Goal: Transaction & Acquisition: Purchase product/service

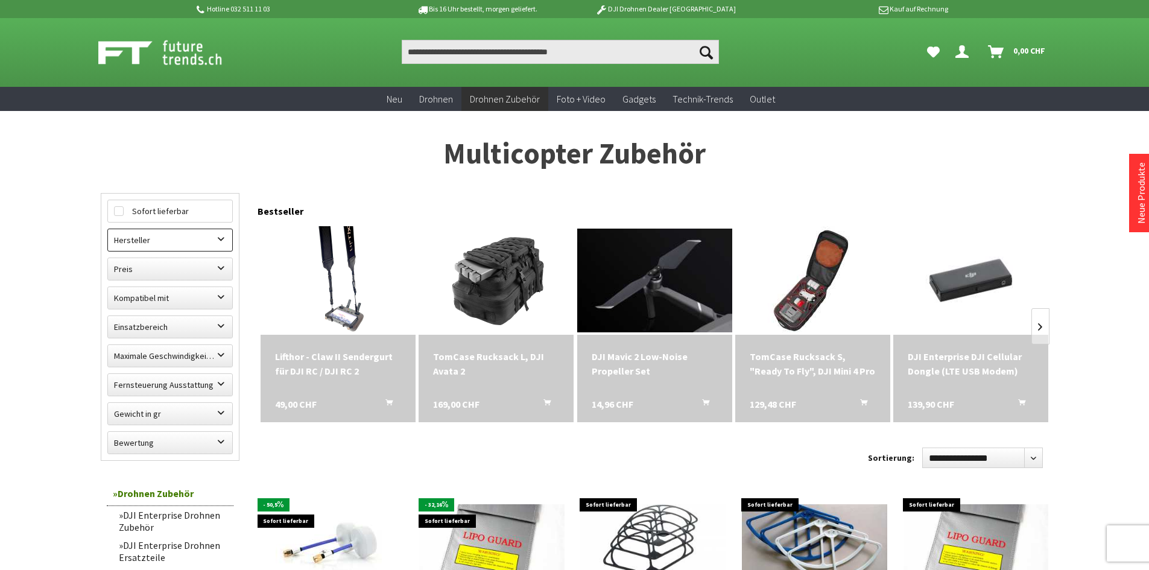
click at [209, 231] on label "Hersteller" at bounding box center [170, 240] width 124 height 22
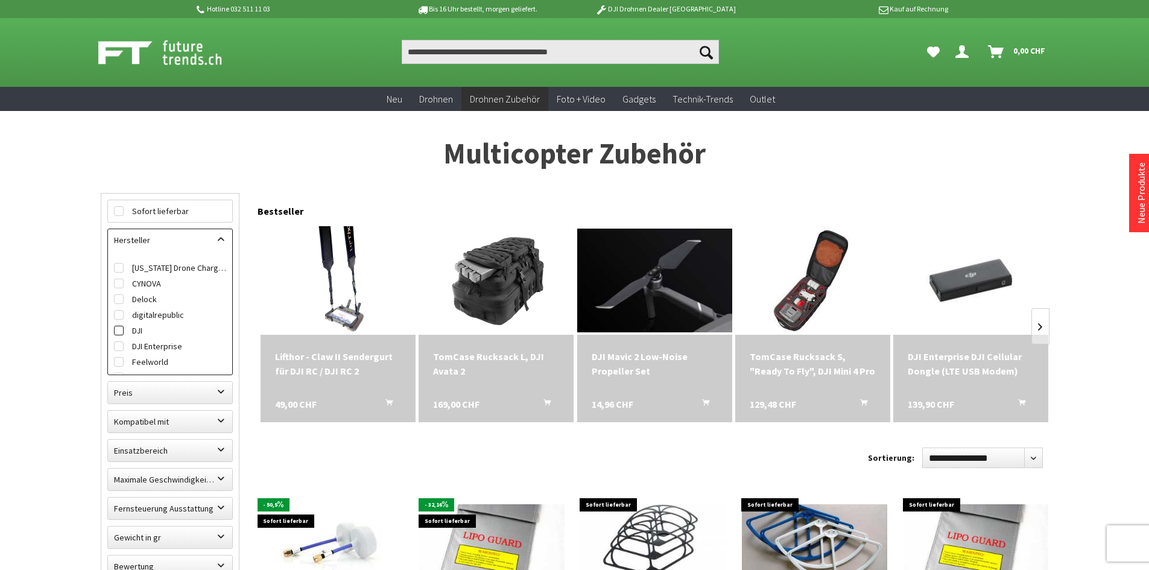
click at [129, 330] on label "DJI" at bounding box center [170, 331] width 112 height 16
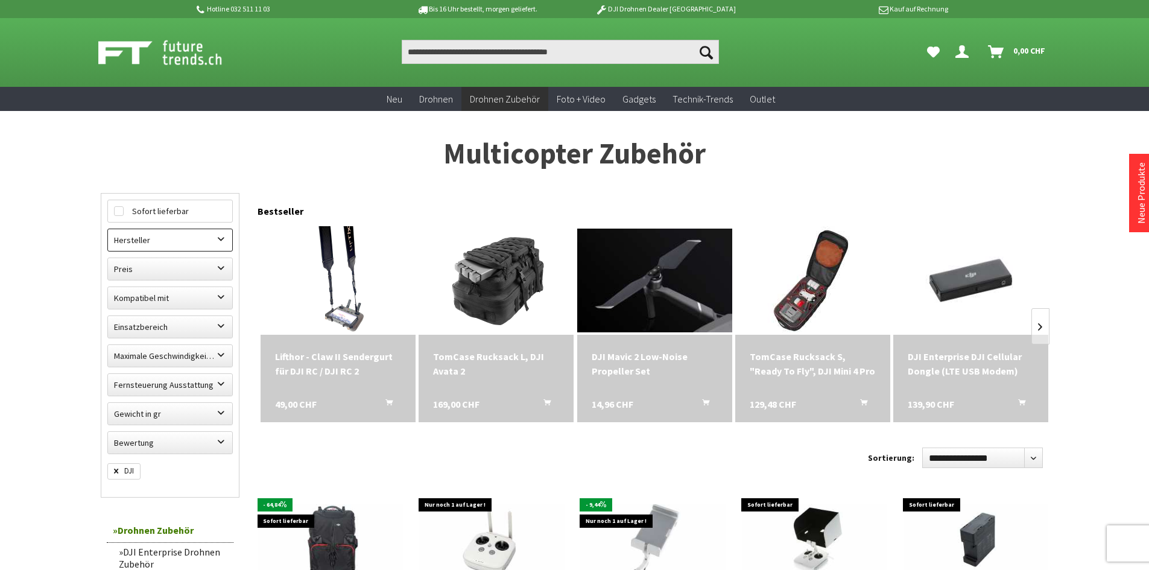
click at [133, 247] on label "Hersteller" at bounding box center [170, 240] width 124 height 22
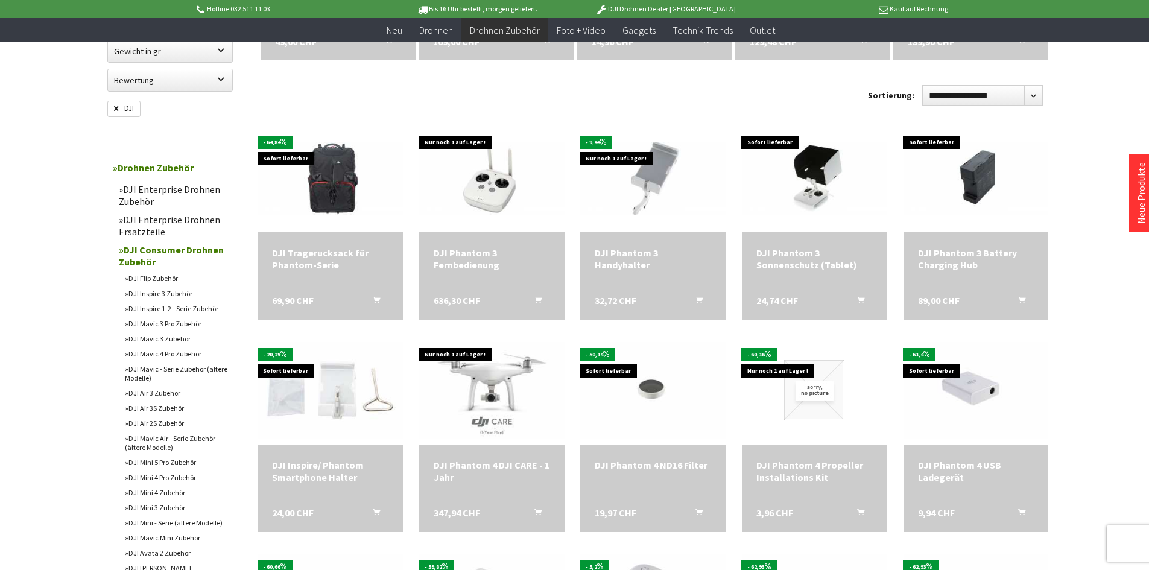
scroll to position [362, 0]
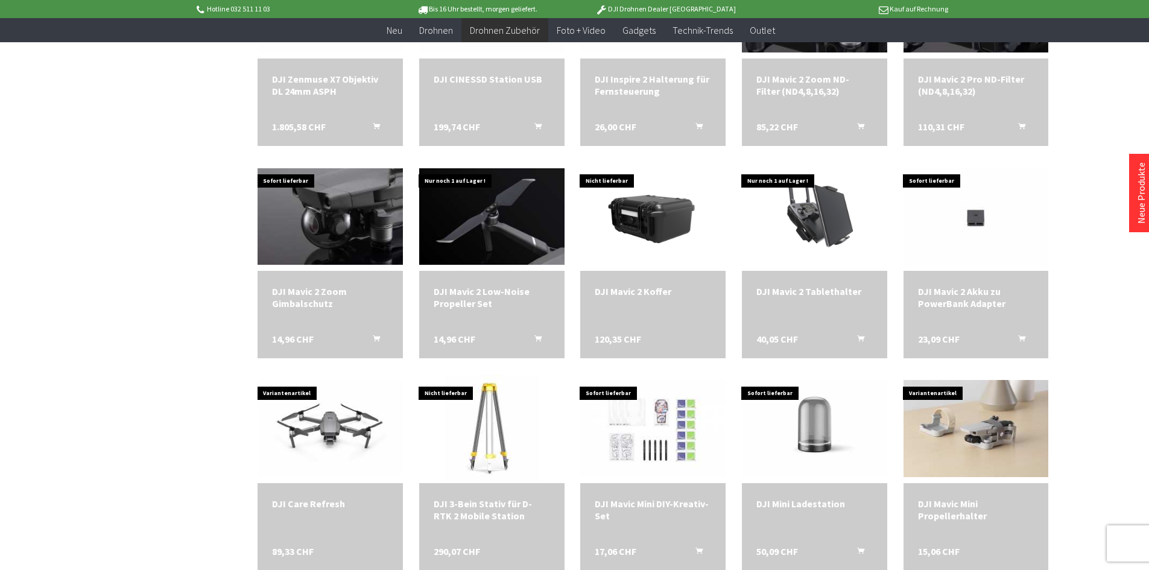
scroll to position [1568, 0]
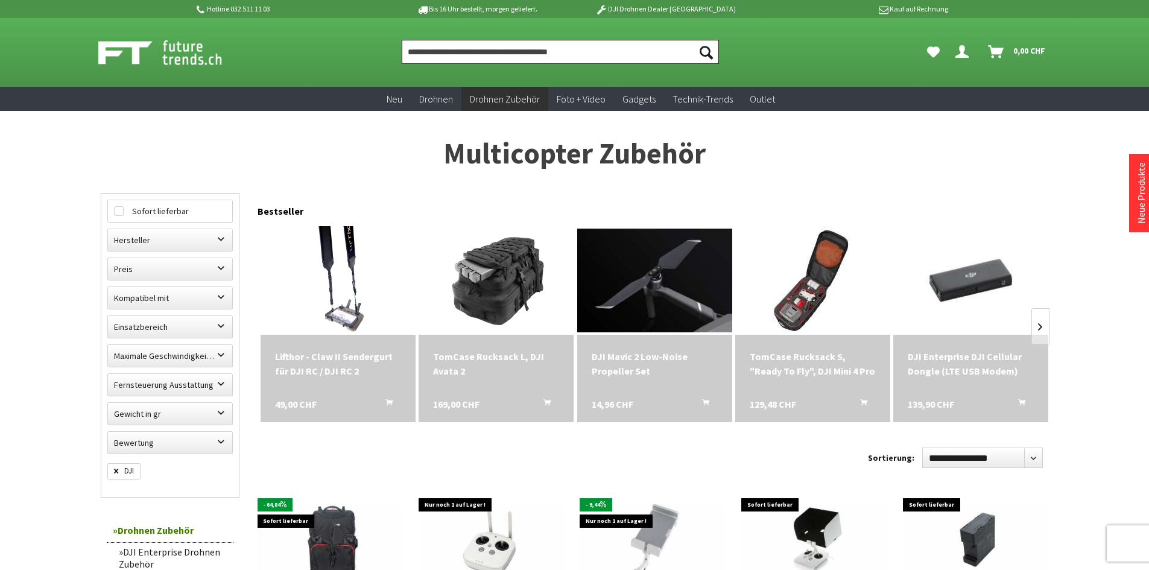
click at [420, 48] on input "Produkt, Marke, Kategorie, EAN, Artikelnummer…" at bounding box center [560, 52] width 317 height 24
paste input "**********"
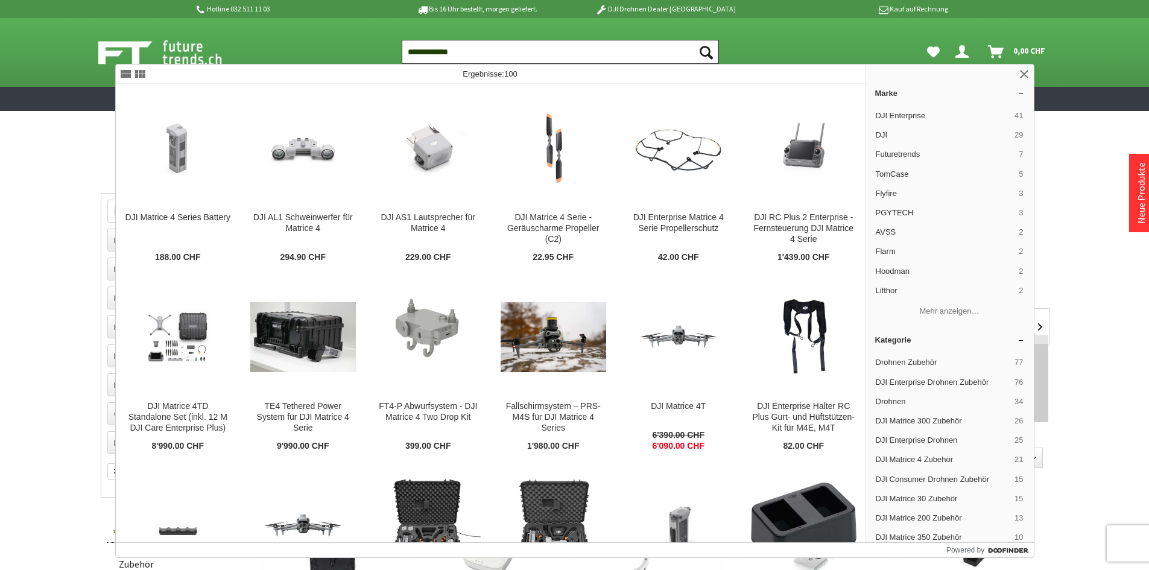
type input "**********"
click at [694, 40] on button "Suchen" at bounding box center [706, 52] width 25 height 24
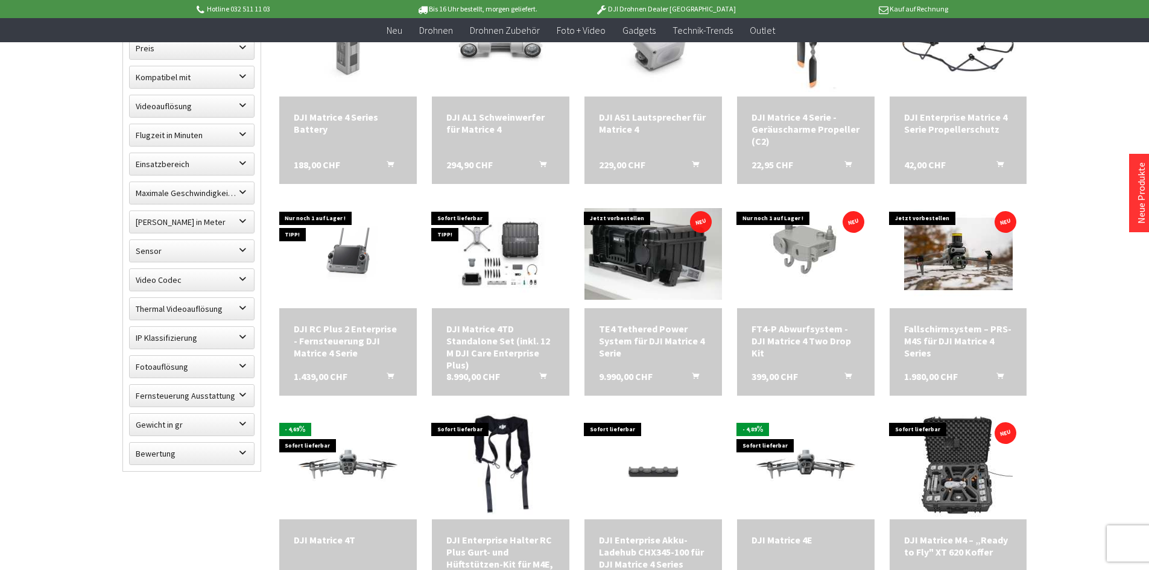
scroll to position [302, 0]
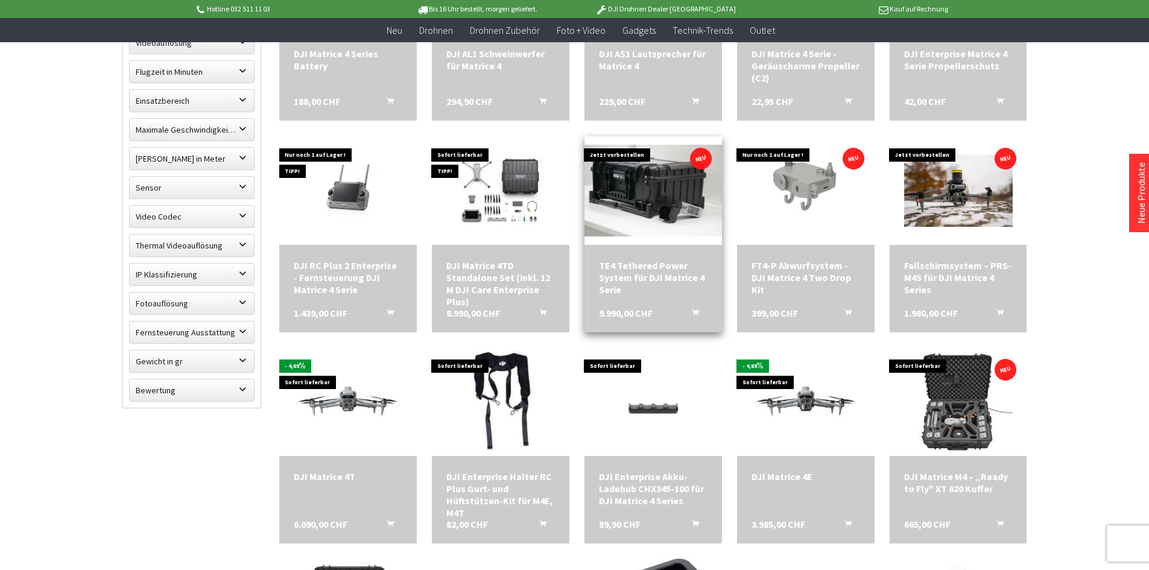
click at [647, 195] on img at bounding box center [653, 191] width 138 height 92
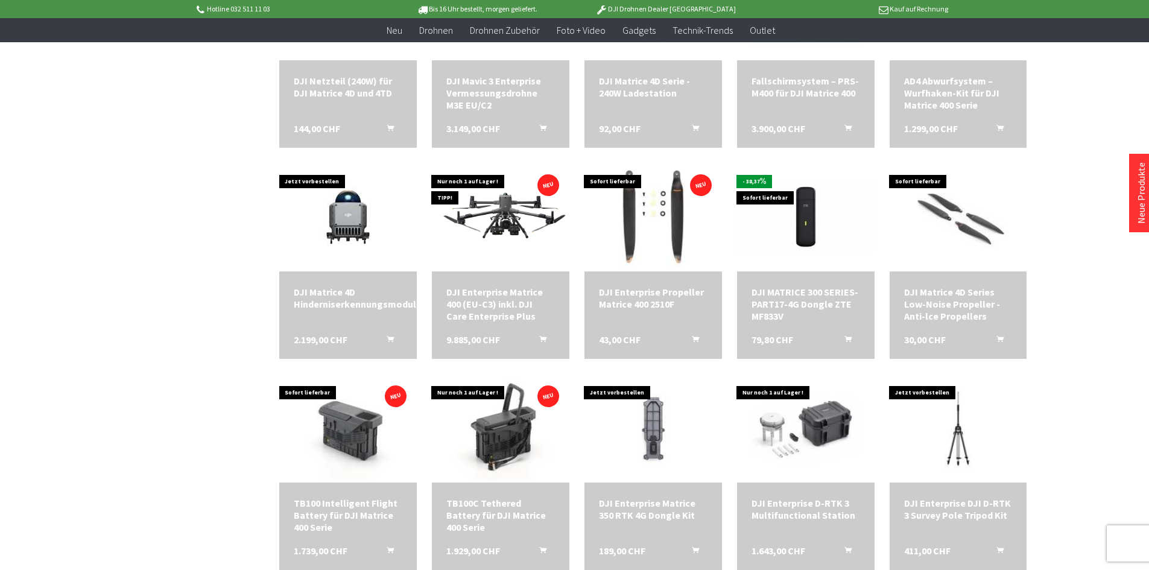
scroll to position [1146, 0]
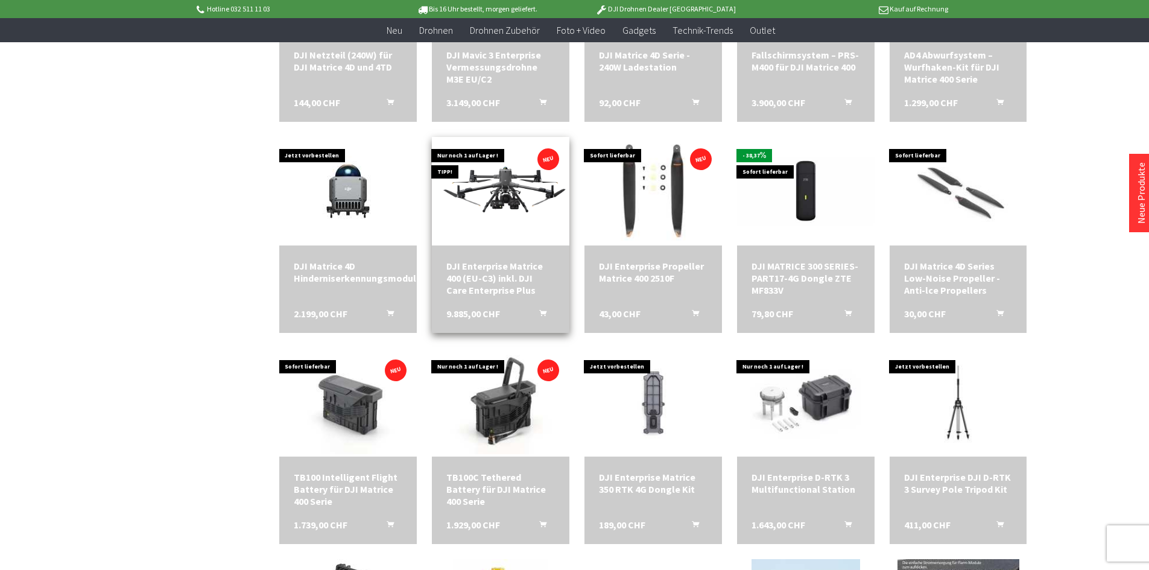
click at [474, 206] on img at bounding box center [501, 191] width 138 height 77
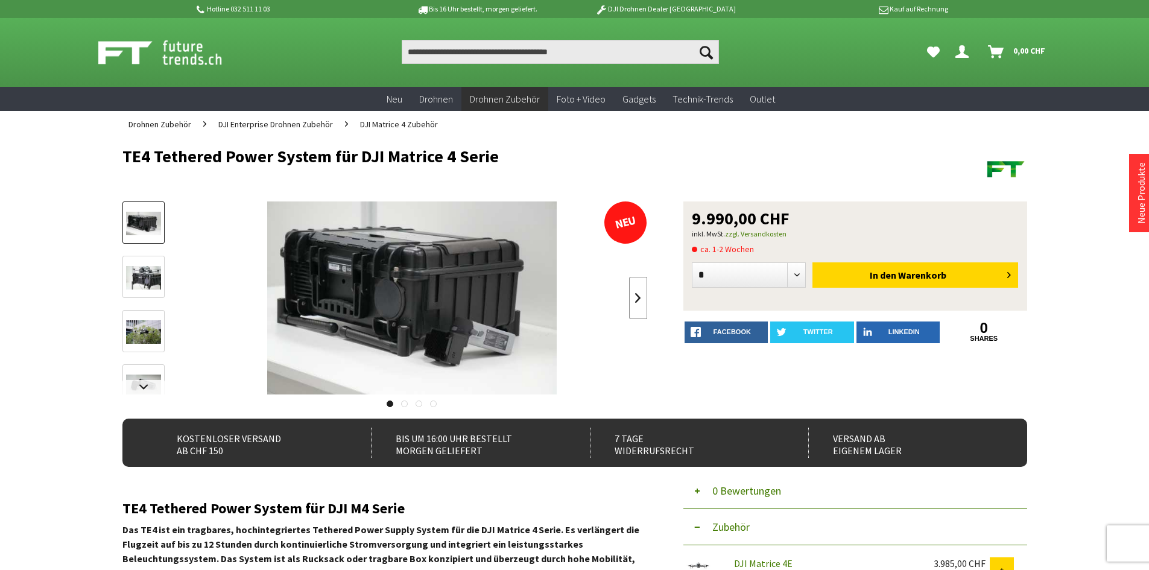
click at [633, 296] on link at bounding box center [638, 298] width 18 height 42
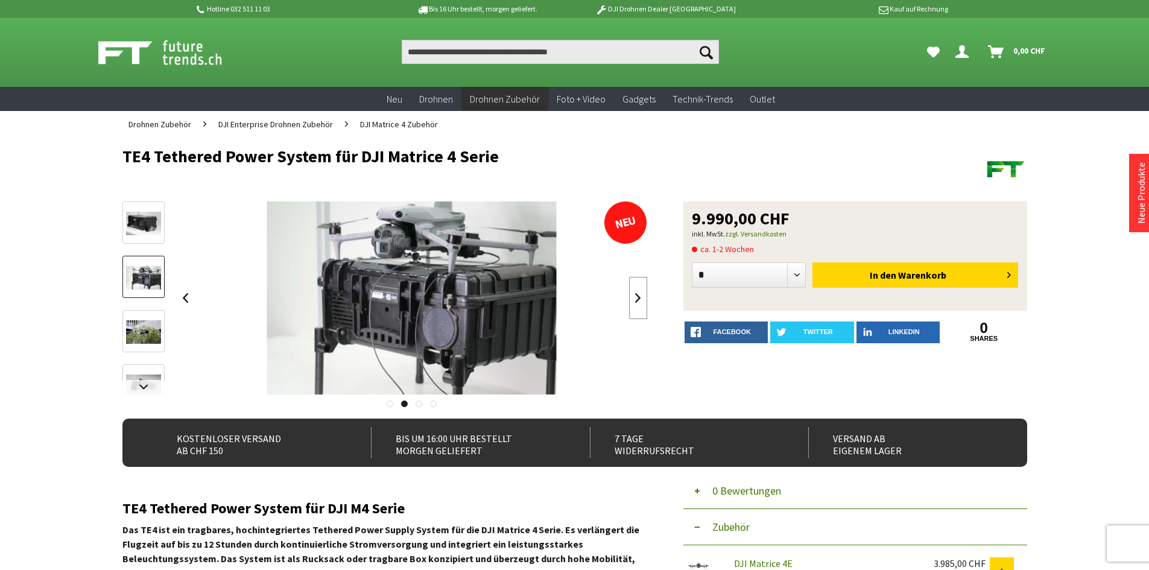
click at [633, 296] on link at bounding box center [638, 298] width 18 height 42
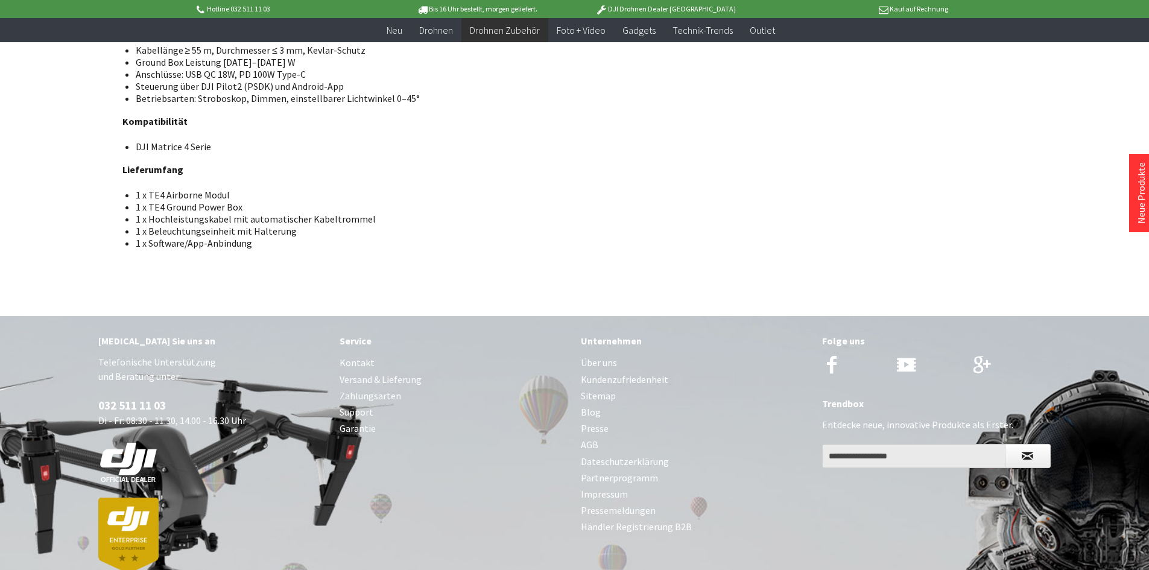
scroll to position [1270, 0]
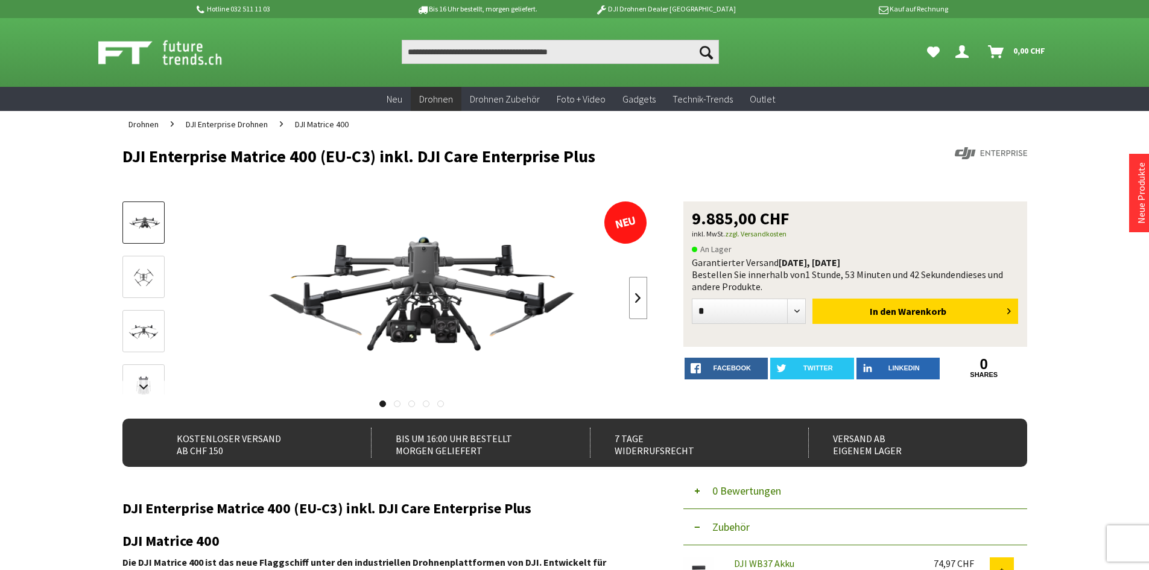
click at [642, 298] on link at bounding box center [638, 298] width 18 height 42
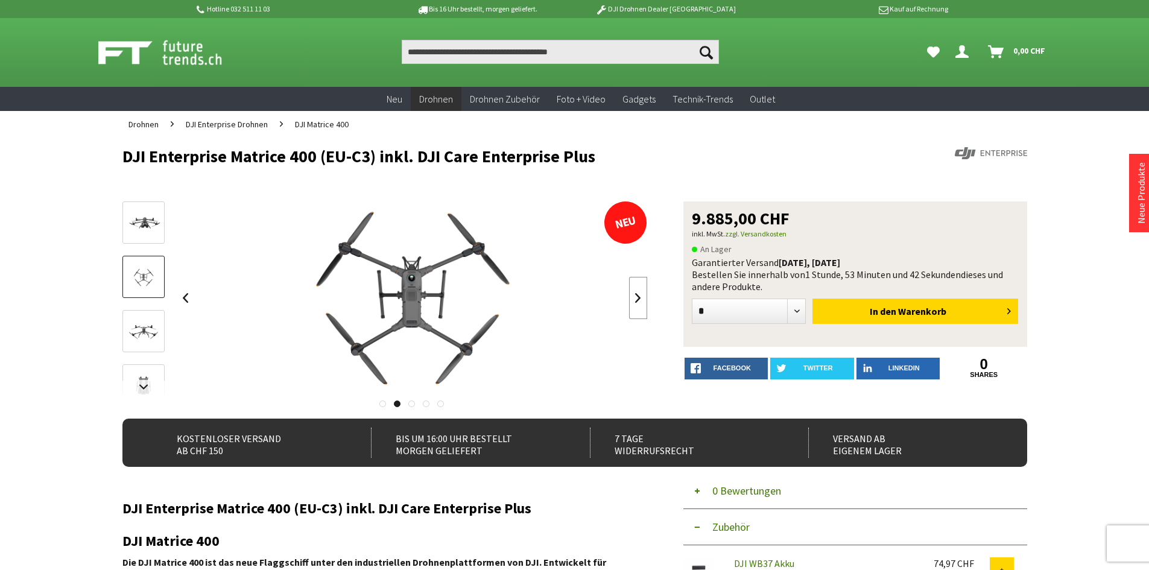
click at [642, 298] on link at bounding box center [638, 298] width 18 height 42
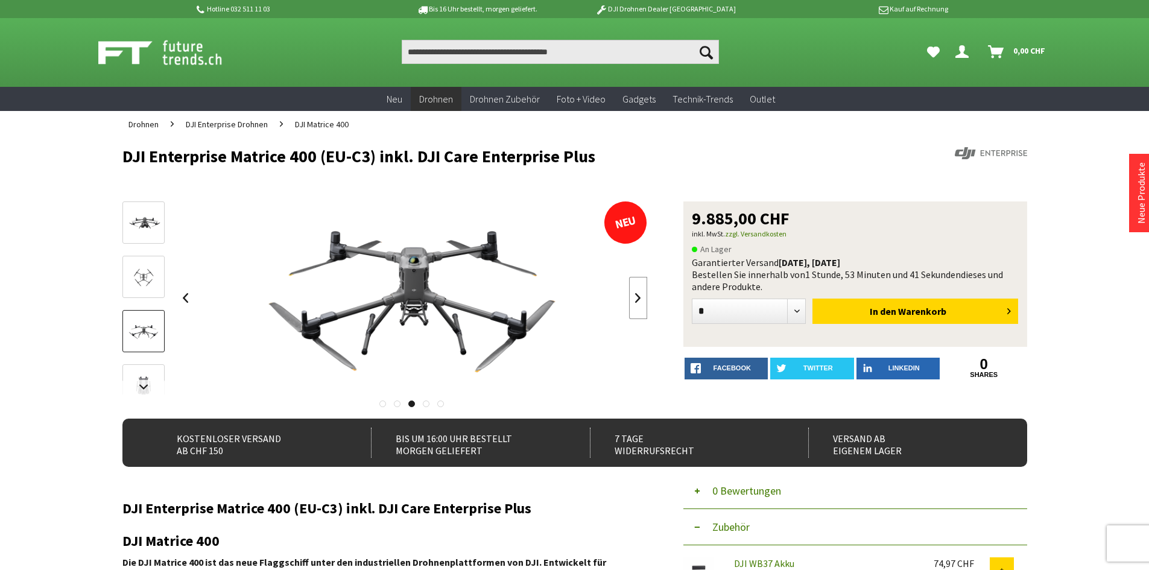
click at [642, 298] on link at bounding box center [638, 298] width 18 height 42
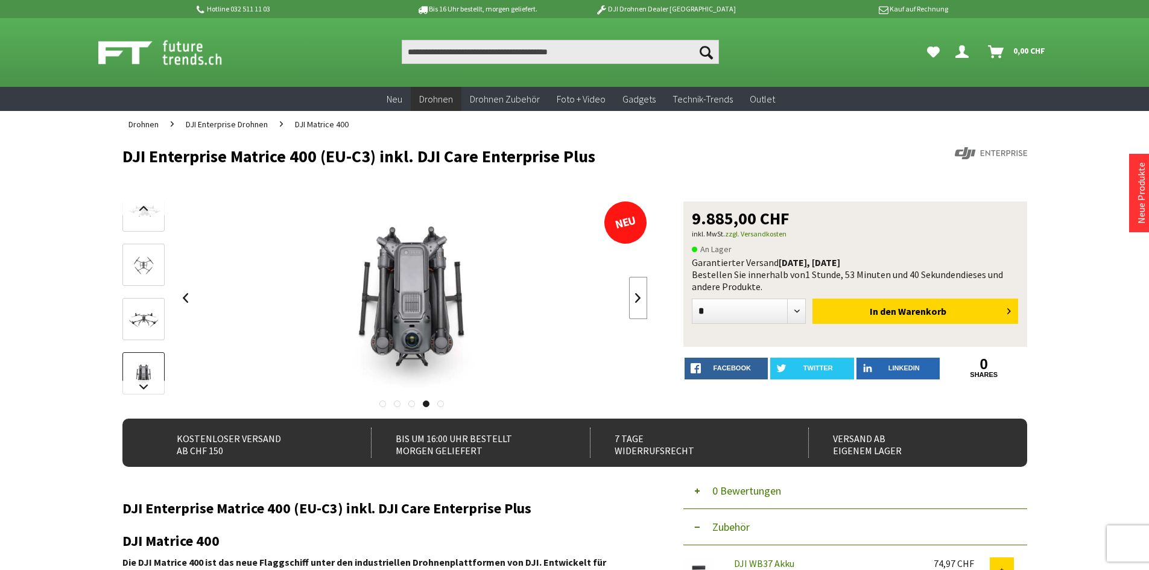
click at [642, 298] on link at bounding box center [638, 298] width 18 height 42
